Goal: Obtain resource: Download file/media

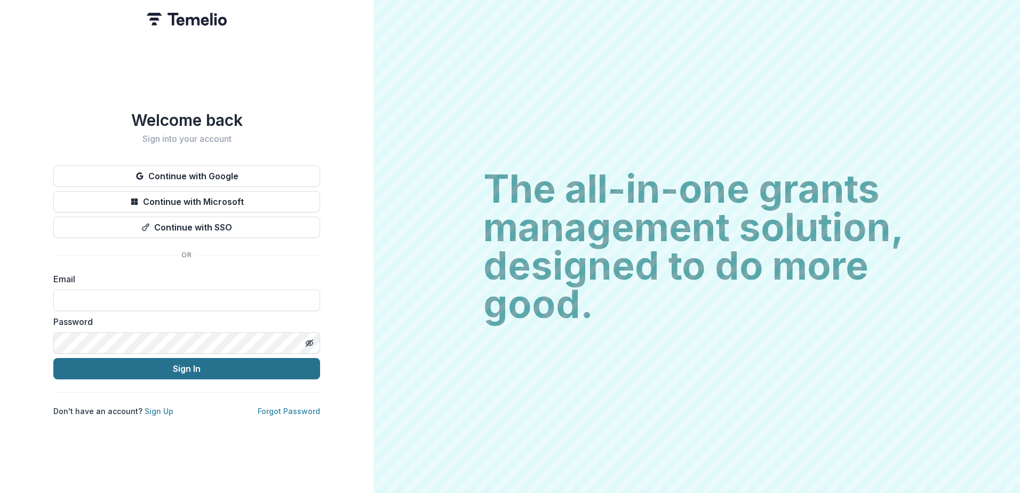
type input "**********"
click at [188, 371] on button "Sign In" at bounding box center [186, 368] width 267 height 21
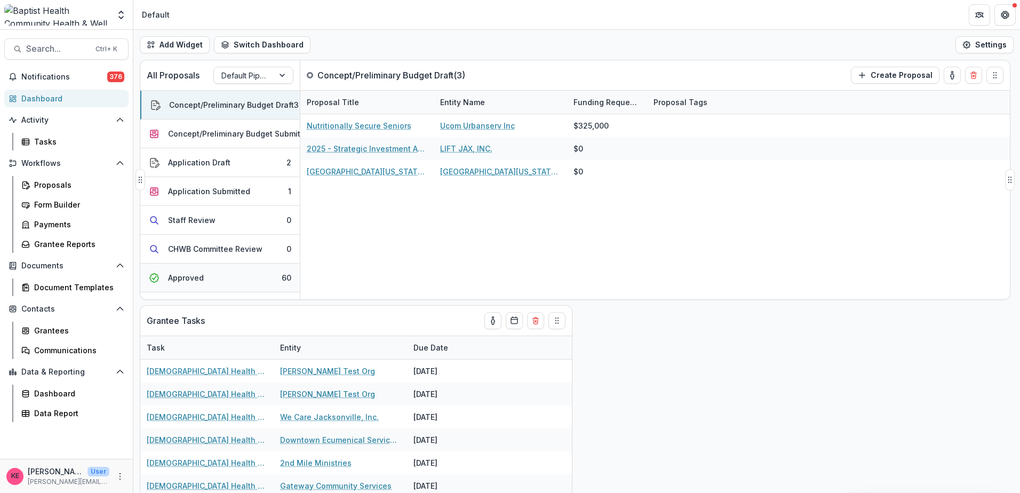
click at [221, 276] on button "Approved 60" at bounding box center [219, 277] width 159 height 29
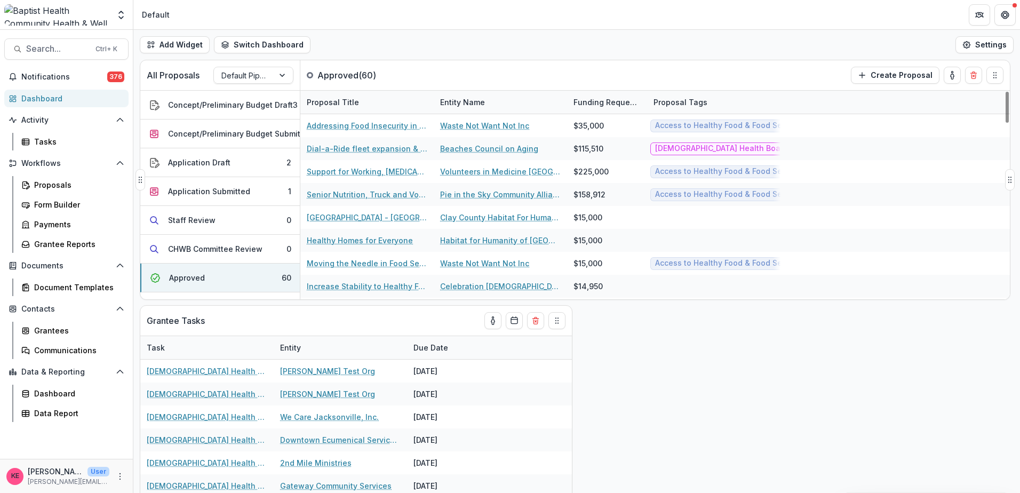
click at [463, 104] on div "Entity Name" at bounding box center [463, 102] width 58 height 11
click at [471, 153] on button "Sort Ascending" at bounding box center [500, 148] width 128 height 17
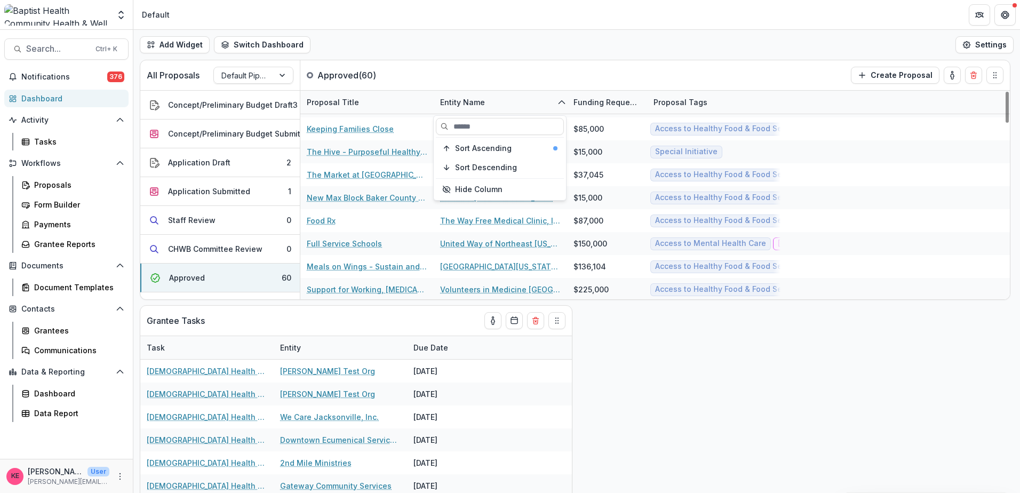
scroll to position [1013, 0]
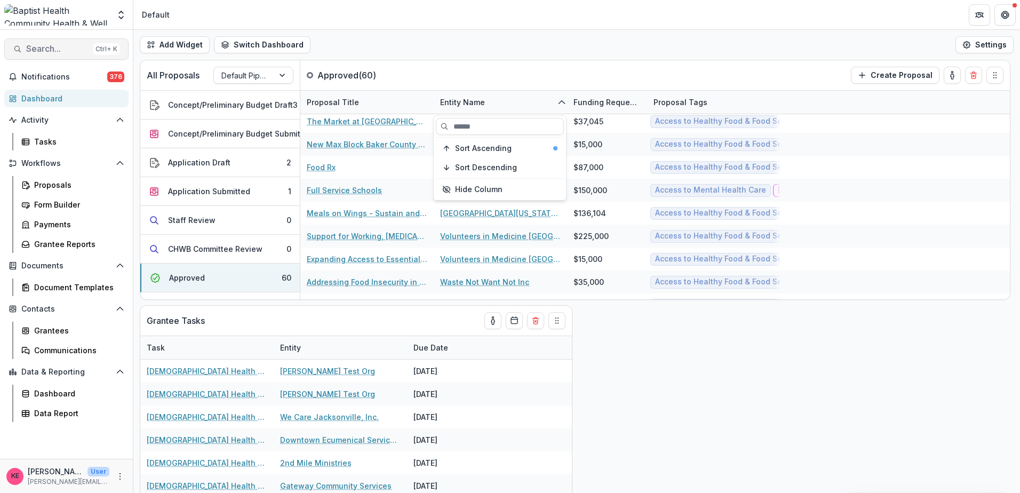
click at [85, 44] on span "Search..." at bounding box center [57, 49] width 63 height 10
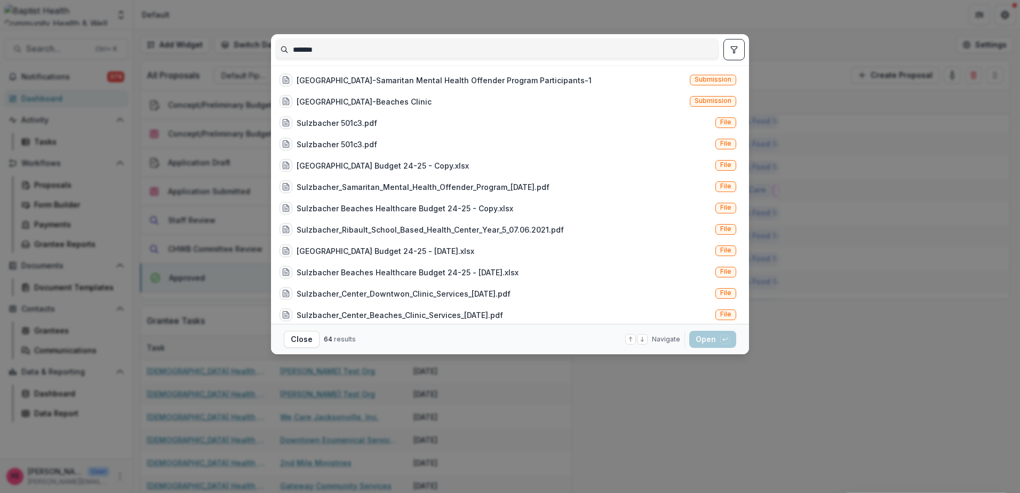
type input "*******"
click at [773, 99] on div "******* [GEOGRAPHIC_DATA]-Samaritan Mental Health Offender Program Participants…" at bounding box center [510, 246] width 1020 height 493
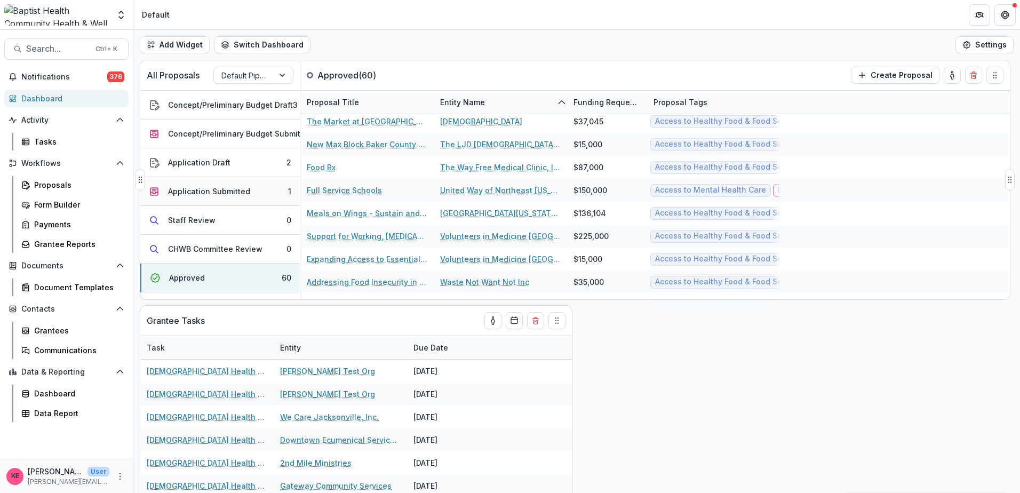
click at [226, 190] on div "Application Submitted" at bounding box center [209, 191] width 82 height 11
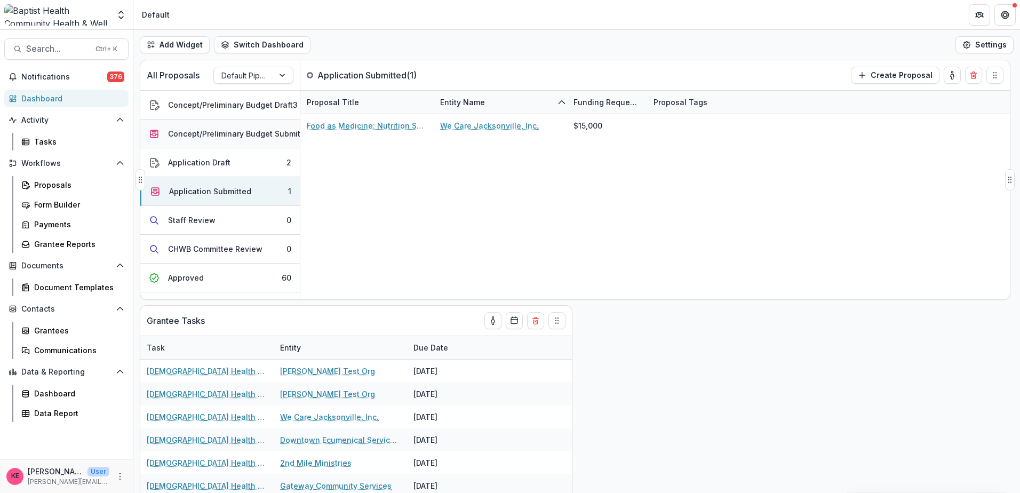
click at [225, 137] on div "Concept/Preliminary Budget Submitted" at bounding box center [240, 133] width 145 height 11
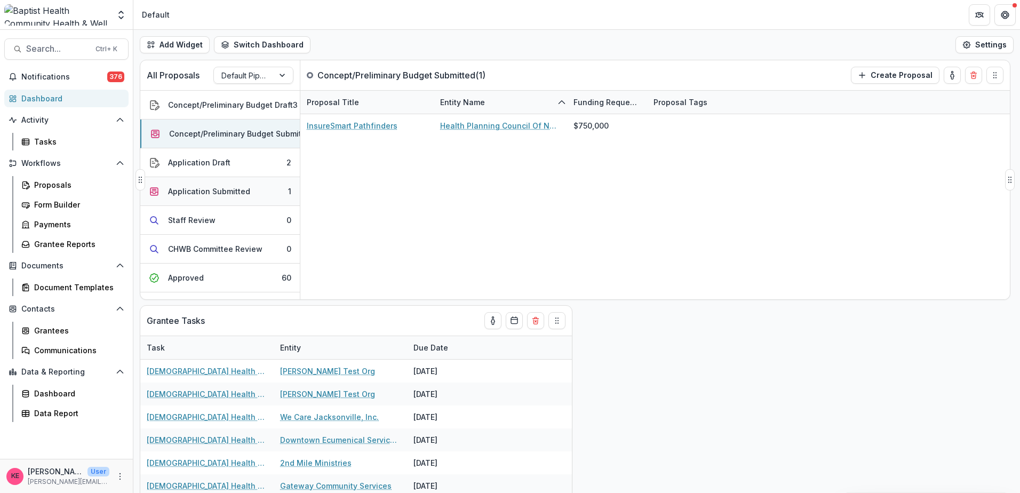
click at [231, 193] on div "Application Submitted" at bounding box center [209, 191] width 82 height 11
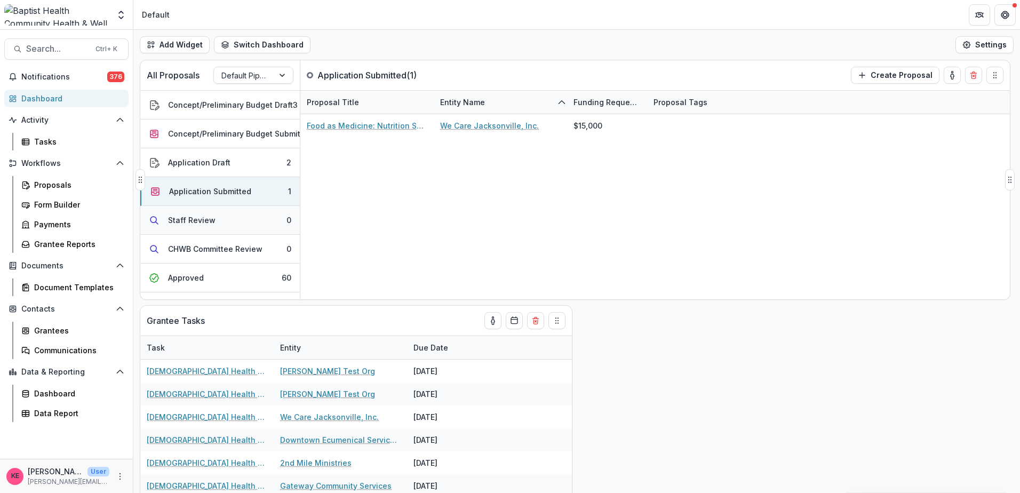
click at [233, 226] on button "Staff Review 0" at bounding box center [219, 220] width 159 height 29
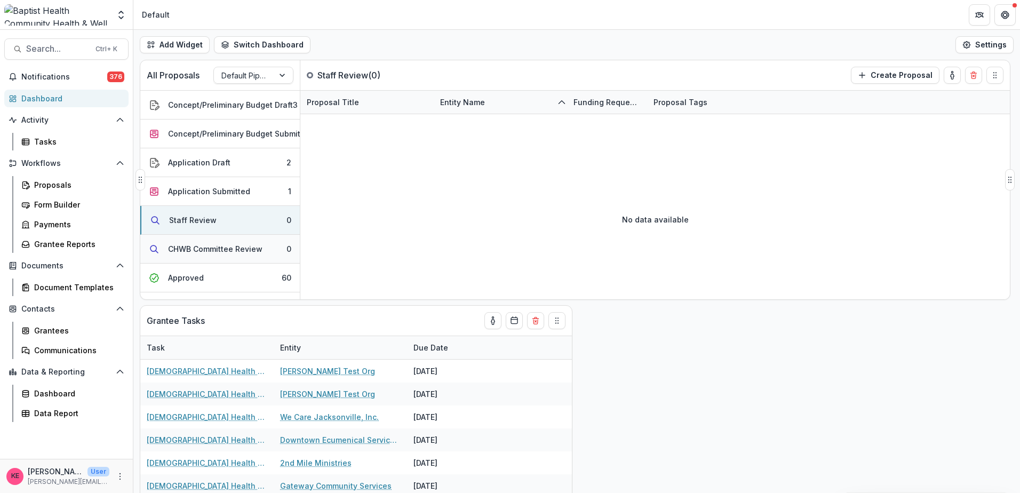
click at [237, 247] on div "CHWB Committee Review" at bounding box center [215, 248] width 94 height 11
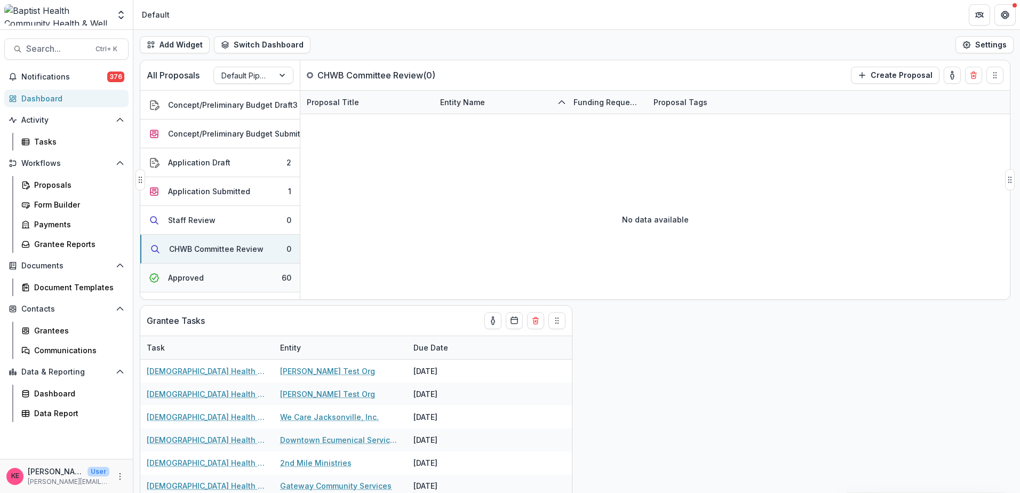
click at [236, 275] on button "Approved 60" at bounding box center [219, 277] width 159 height 29
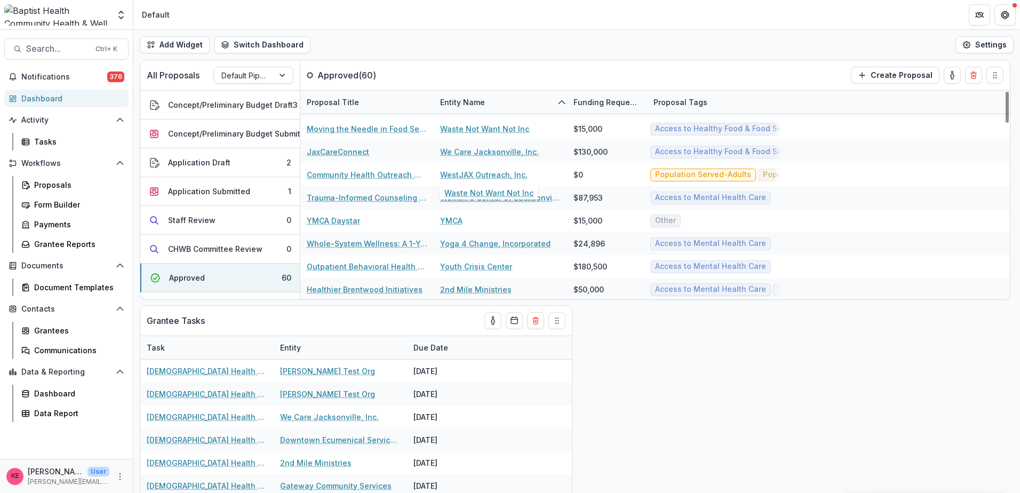
scroll to position [1191, 0]
click at [80, 43] on button "Search... Ctrl + K" at bounding box center [66, 48] width 124 height 21
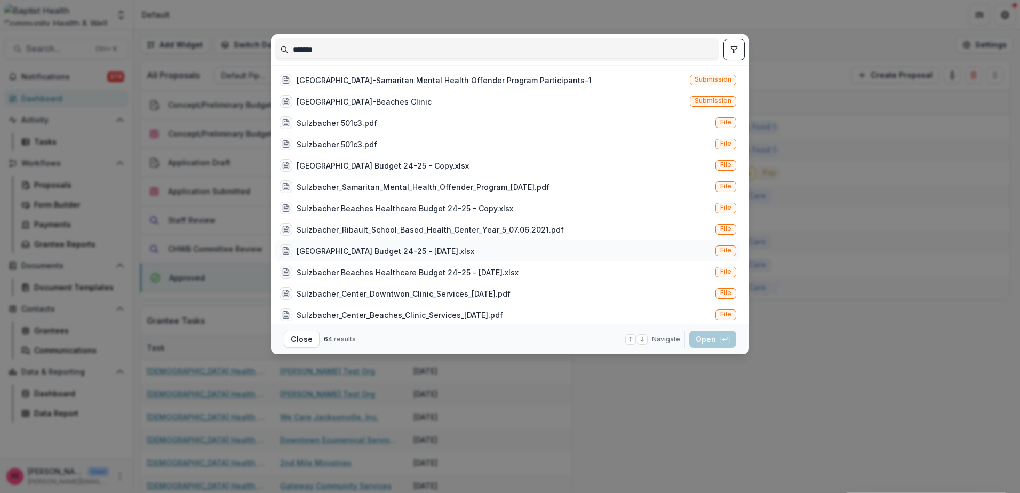
click at [434, 247] on div "[GEOGRAPHIC_DATA] Budget 24-25 - [DATE].xlsx" at bounding box center [386, 250] width 178 height 11
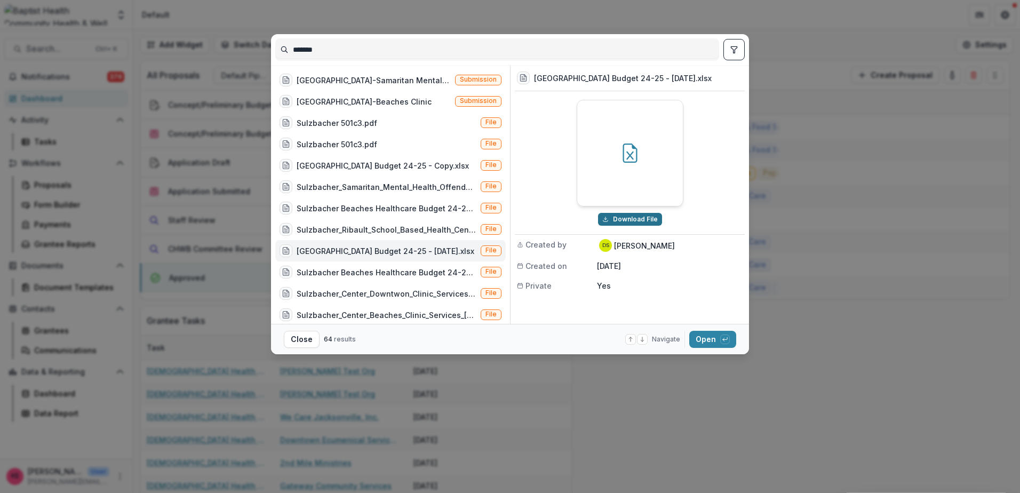
click at [650, 218] on button "Download File" at bounding box center [630, 219] width 64 height 13
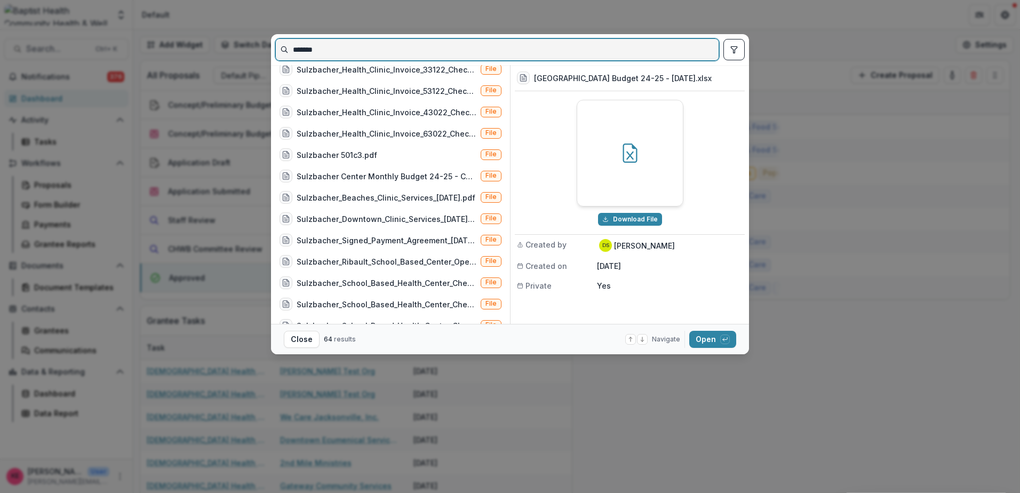
scroll to position [747, 0]
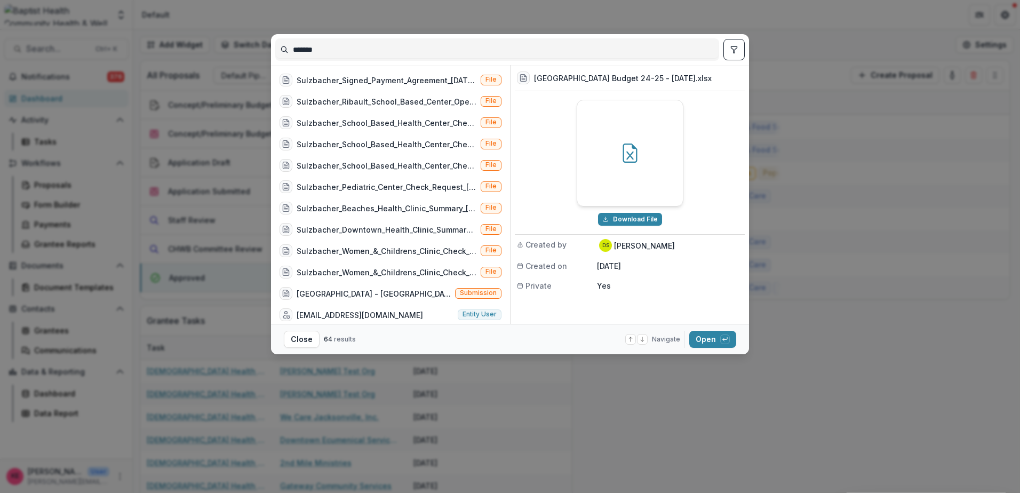
click at [842, 196] on div "******* Sulzbacher_Downtown_Clinic_Services_[DATE].pdf File Sulzbacher_School_B…" at bounding box center [510, 246] width 1020 height 493
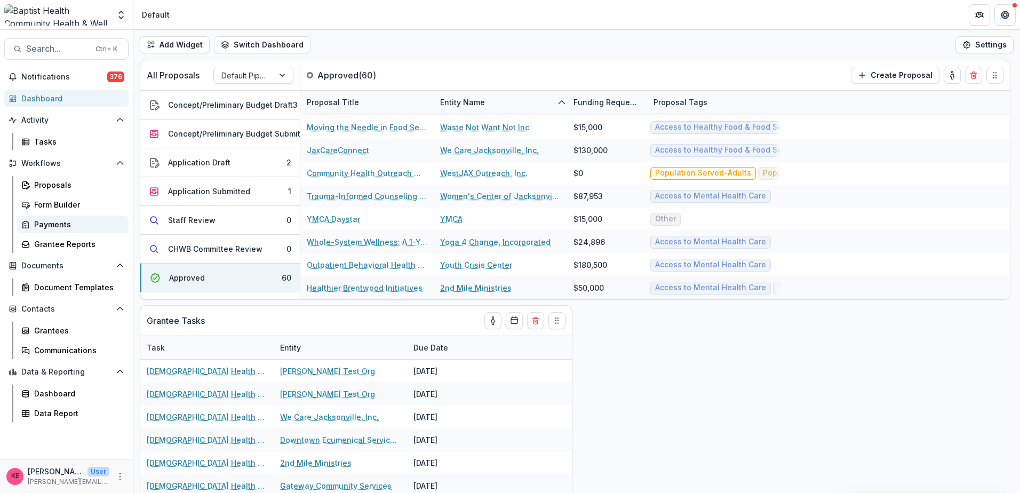
click at [50, 224] on div "Payments" at bounding box center [77, 224] width 86 height 11
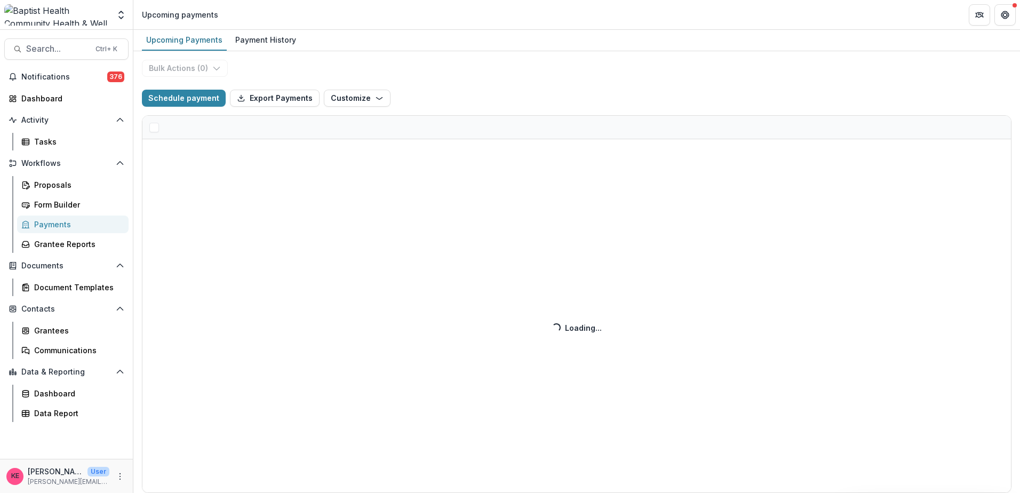
select select "******"
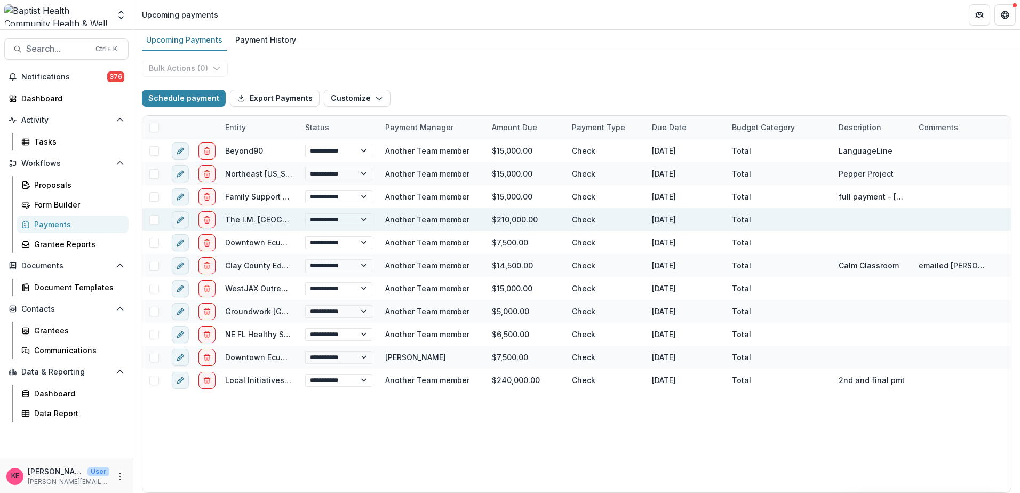
click at [248, 219] on link "The I.M. [GEOGRAPHIC_DATA] for The Homeless, Inc." at bounding box center [322, 219] width 195 height 9
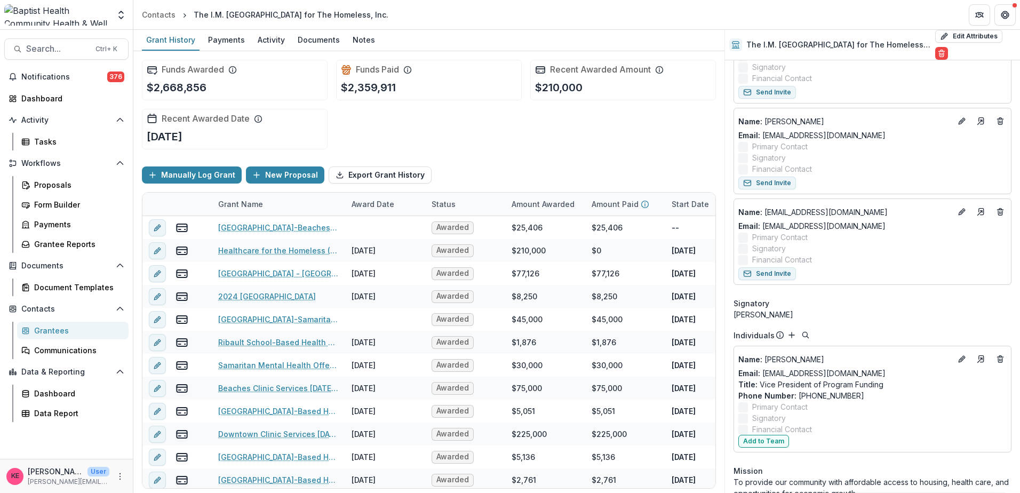
scroll to position [213, 0]
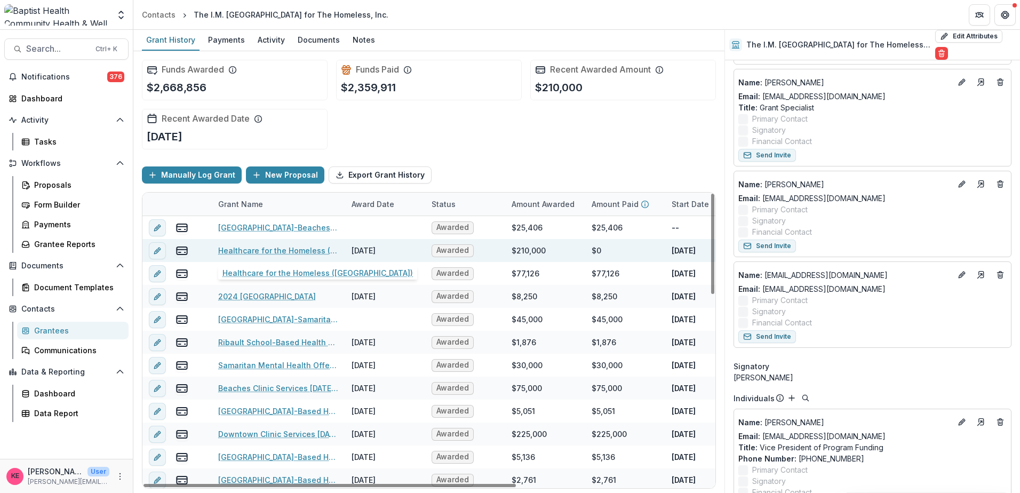
click at [290, 252] on link "Healthcare for the Homeless ([GEOGRAPHIC_DATA])" at bounding box center [278, 250] width 121 height 11
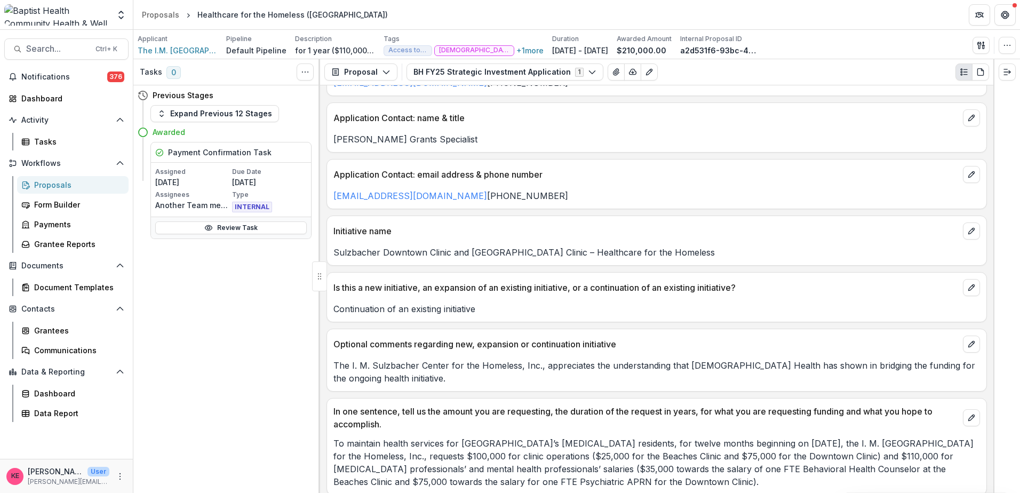
scroll to position [373, 0]
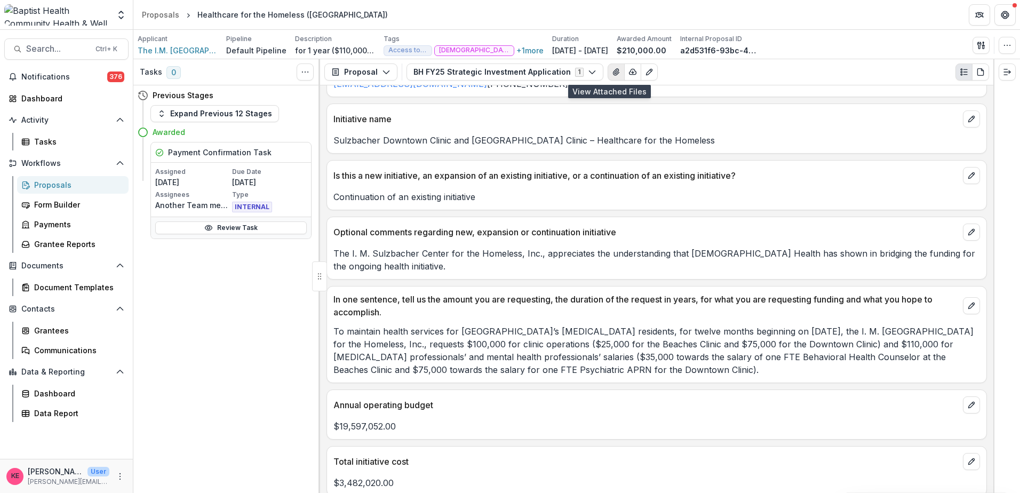
click at [612, 71] on icon "View Attached Files" at bounding box center [616, 72] width 9 height 9
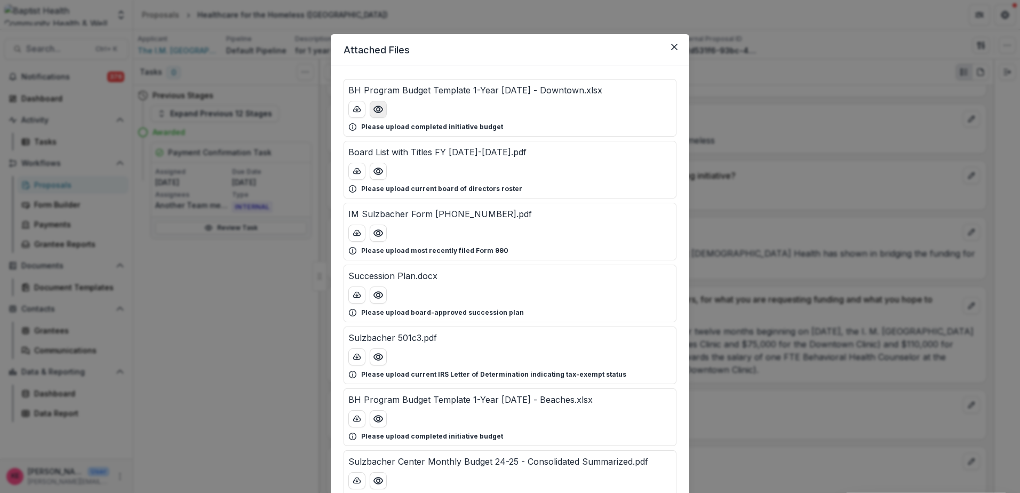
click at [377, 108] on circle "Preview BH Program Budget Template 1-Year 2025 - Downtown.xlsx" at bounding box center [378, 109] width 3 height 3
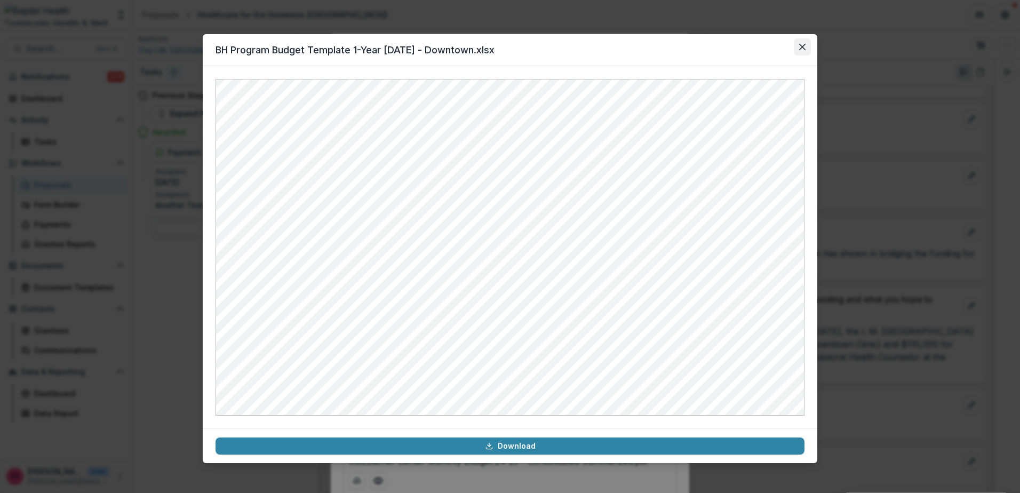
click at [803, 49] on icon "Close" at bounding box center [802, 47] width 6 height 6
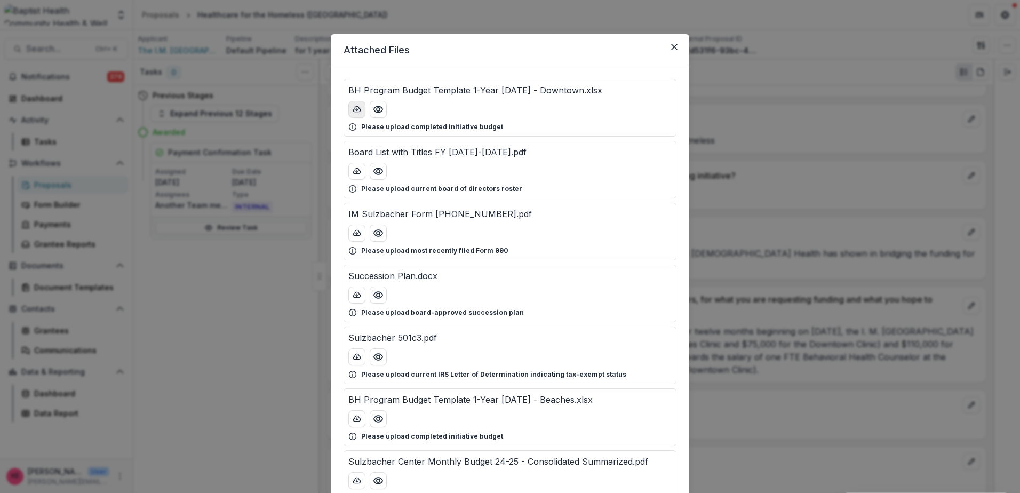
click at [354, 111] on icon "download-button" at bounding box center [357, 108] width 7 height 5
click at [678, 49] on button "Close" at bounding box center [674, 46] width 17 height 17
